Goal: Transaction & Acquisition: Purchase product/service

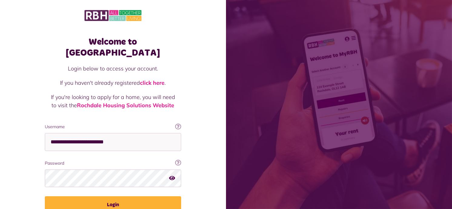
click at [172, 175] on icon "button" at bounding box center [172, 177] width 6 height 5
click at [172, 175] on icon "button" at bounding box center [172, 177] width 7 height 5
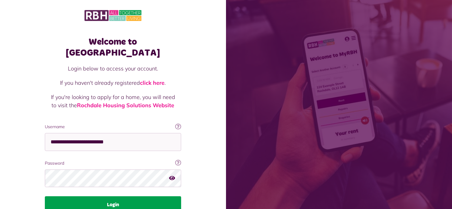
click at [112, 196] on button "Login" at bounding box center [113, 204] width 136 height 17
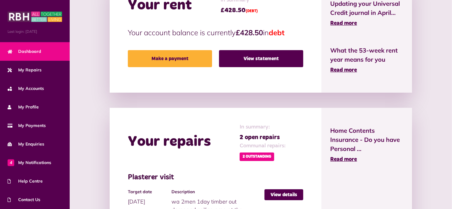
scroll to position [213, 0]
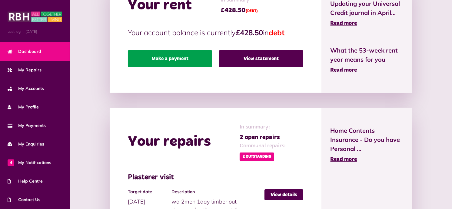
click at [174, 55] on link "Make a payment" at bounding box center [170, 58] width 84 height 17
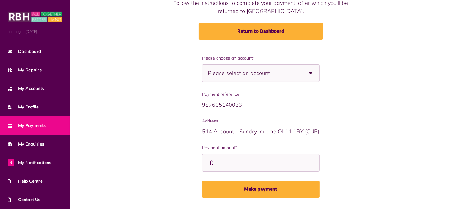
scroll to position [61, 0]
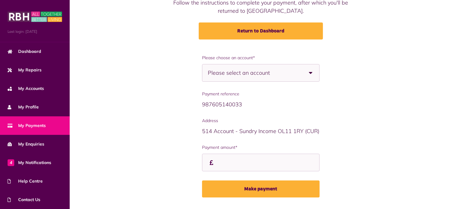
click at [311, 73] on b at bounding box center [311, 72] width 17 height 17
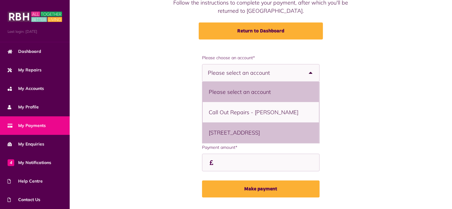
click at [262, 133] on li "21 Queens Drive, Rochdale, OL11 2NP - Flat" at bounding box center [261, 132] width 116 height 20
select select "**********"
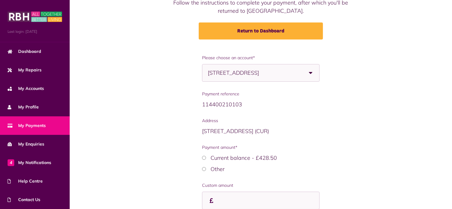
click at [212, 200] on icon at bounding box center [211, 199] width 6 height 5
click at [217, 193] on input "Payment amount*" at bounding box center [260, 200] width 117 height 18
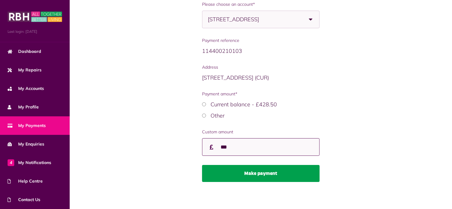
type input "***"
click at [262, 174] on button "Make payment" at bounding box center [260, 173] width 117 height 17
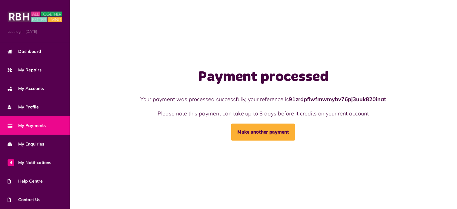
scroll to position [36, 0]
